Goal: Complete application form

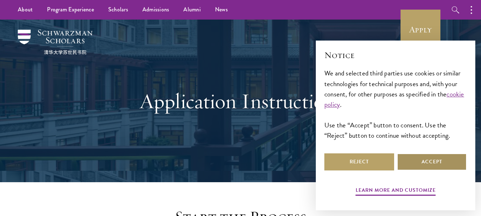
drag, startPoint x: 435, startPoint y: 159, endPoint x: 424, endPoint y: 156, distance: 11.6
click at [435, 159] on button "Accept" at bounding box center [432, 162] width 70 height 17
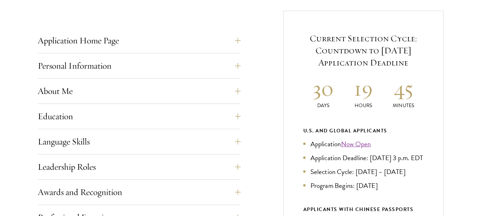
scroll to position [285, 0]
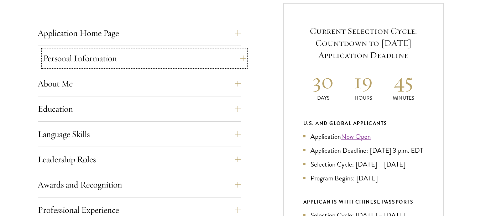
click at [232, 61] on button "Personal Information" at bounding box center [144, 58] width 203 height 17
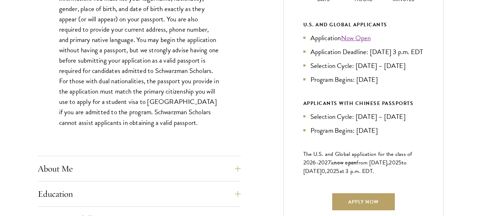
scroll to position [499, 0]
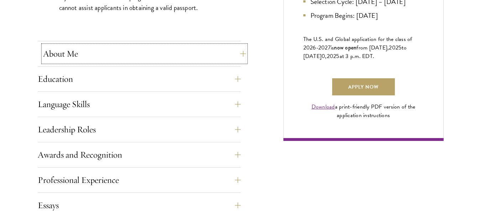
click at [238, 52] on button "About Me" at bounding box center [144, 53] width 203 height 17
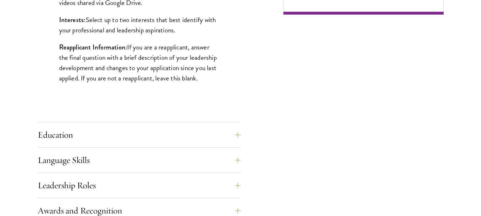
scroll to position [641, 0]
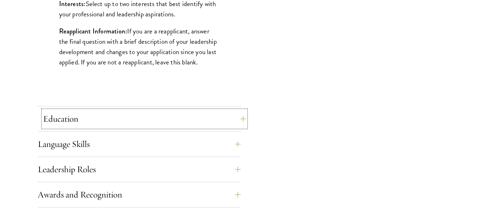
click at [238, 120] on button "Education" at bounding box center [144, 118] width 203 height 17
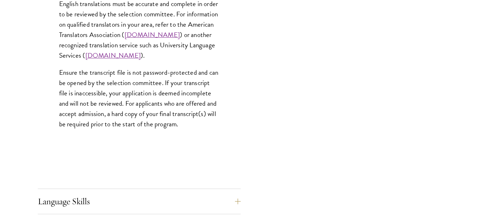
scroll to position [1211, 0]
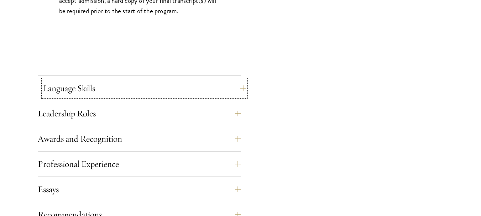
click at [240, 86] on button "Language Skills" at bounding box center [144, 88] width 203 height 17
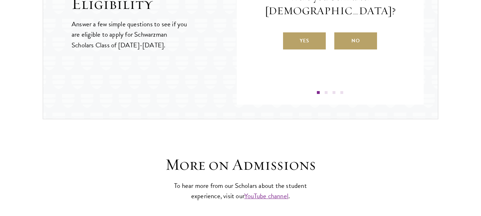
scroll to position [1069, 0]
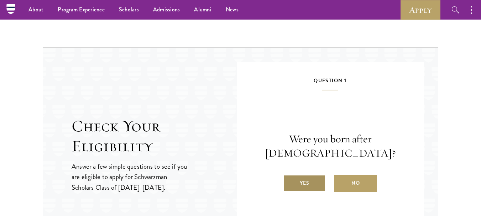
click at [306, 185] on label "Yes" at bounding box center [304, 183] width 43 height 17
click at [290, 182] on input "Yes" at bounding box center [286, 179] width 6 height 6
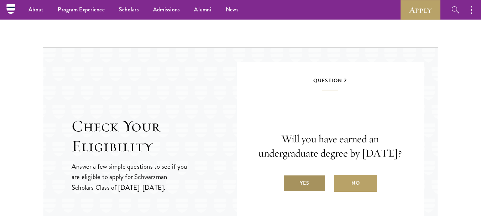
click at [311, 188] on label "Yes" at bounding box center [304, 183] width 43 height 17
click at [290, 182] on input "Yes" at bounding box center [286, 179] width 6 height 6
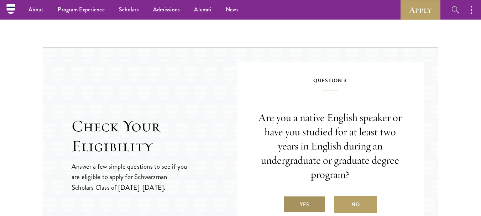
click at [311, 203] on label "Yes" at bounding box center [304, 204] width 43 height 17
click at [290, 203] on input "Yes" at bounding box center [286, 200] width 6 height 6
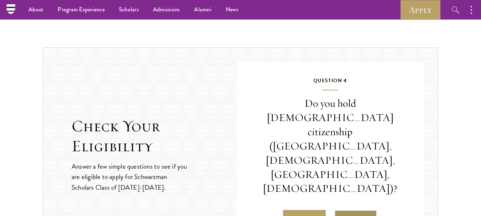
click at [339, 211] on input "No" at bounding box center [338, 214] width 6 height 6
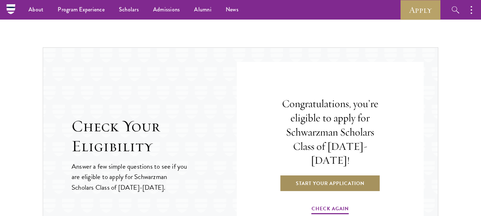
click at [341, 177] on link "Start Your Application" at bounding box center [330, 183] width 101 height 17
